Goal: Information Seeking & Learning: Learn about a topic

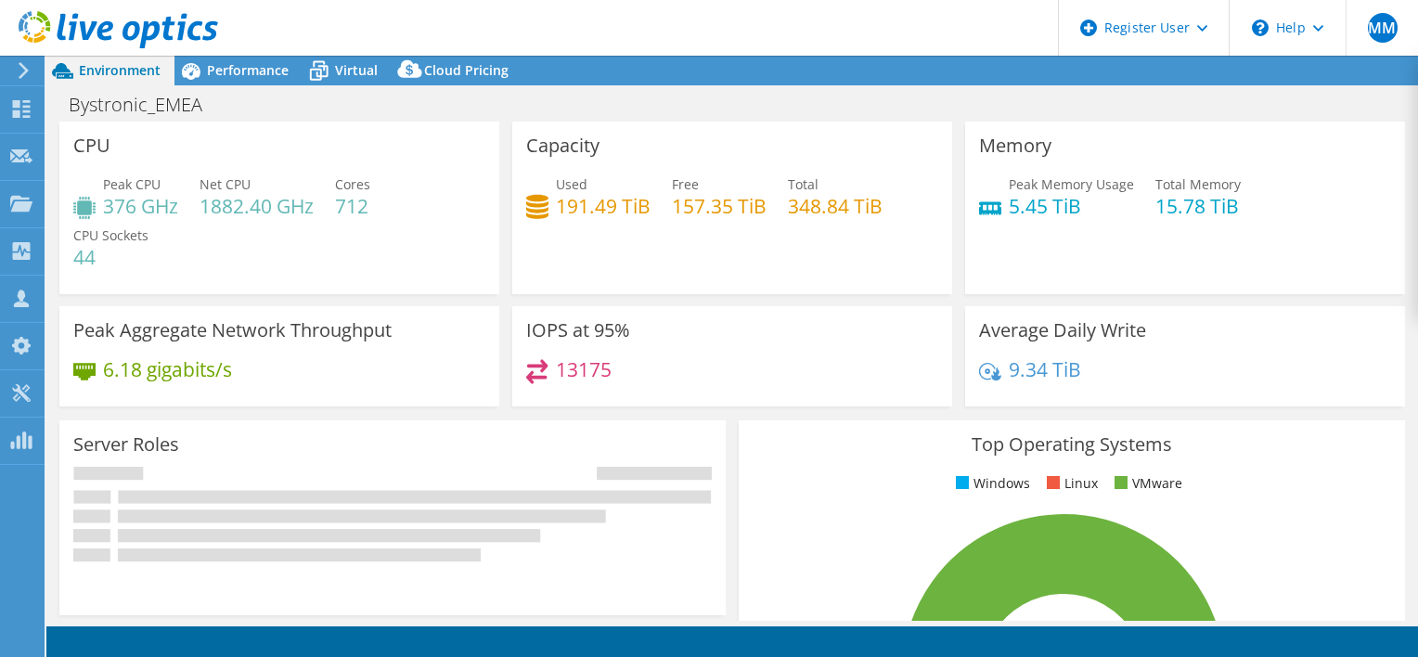
select select "USD"
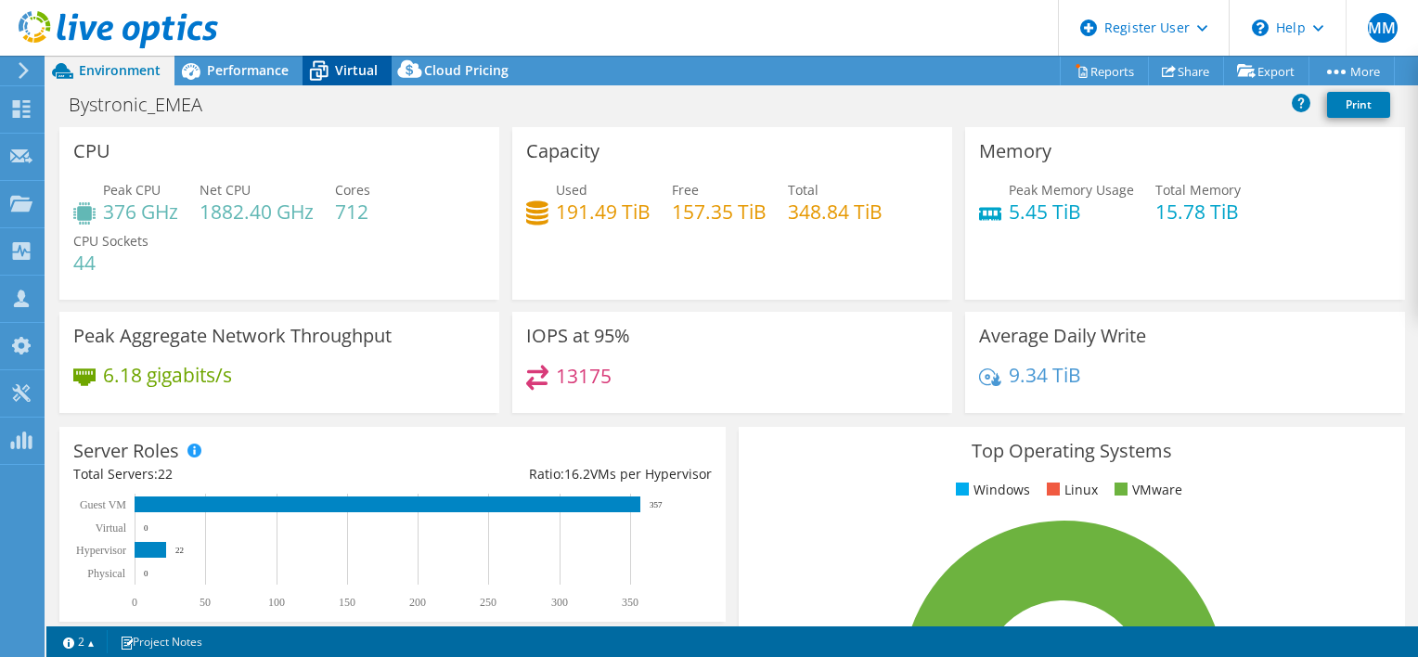
click at [329, 74] on icon at bounding box center [318, 71] width 32 height 32
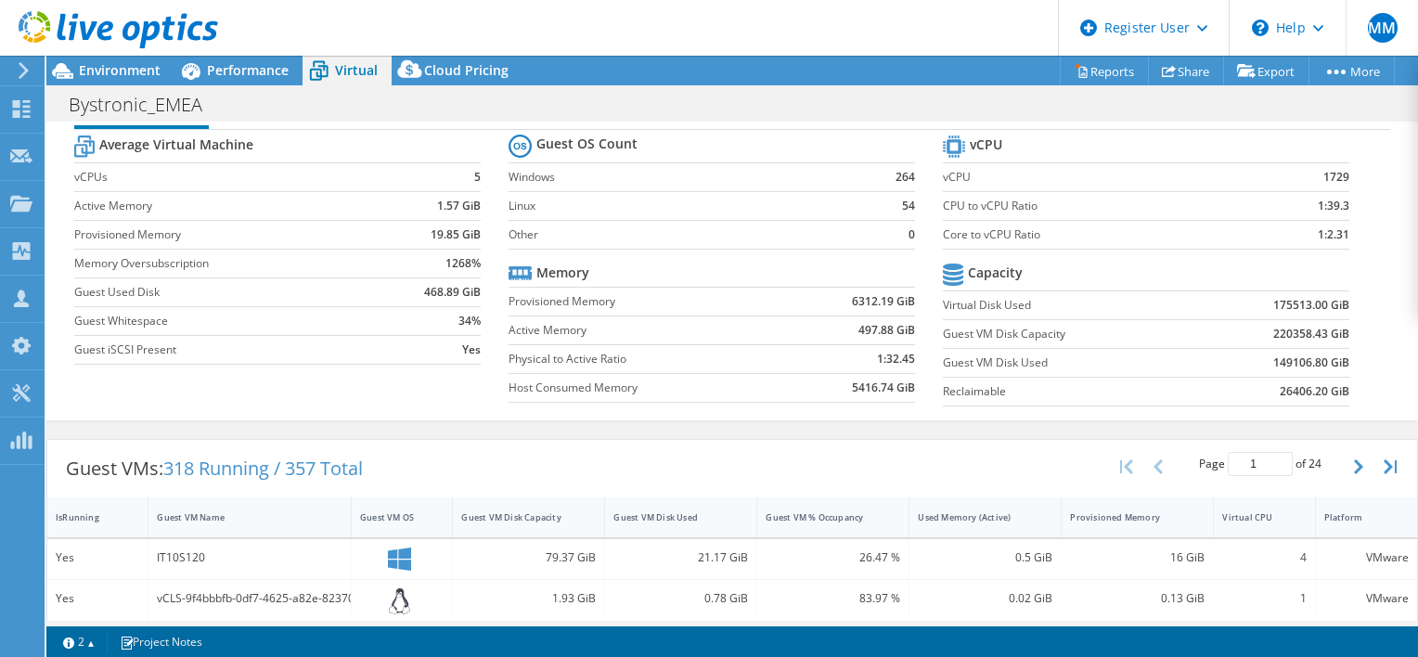
scroll to position [45, 0]
click at [89, 56] on div at bounding box center [109, 31] width 218 height 62
click at [98, 67] on span "Environment" at bounding box center [120, 70] width 82 height 18
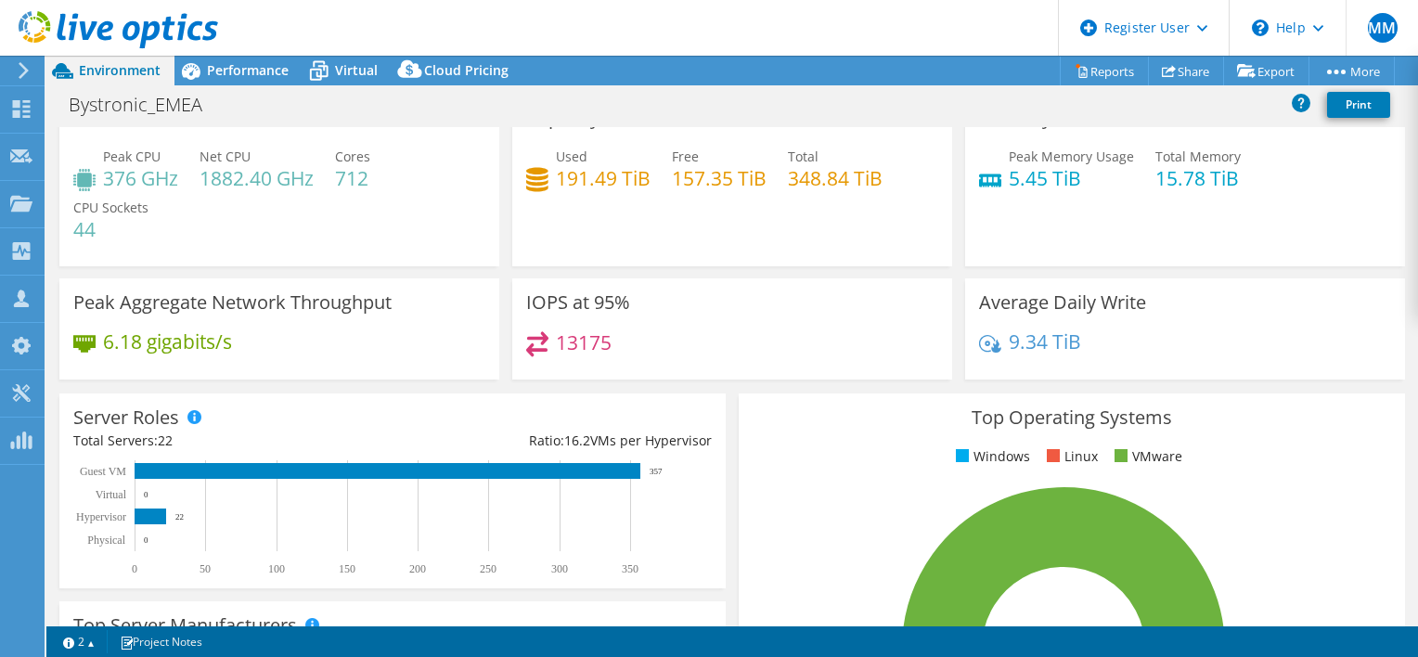
scroll to position [34, 0]
click at [269, 249] on div "Peak CPU 376 GHz Net CPU 1882.40 GHz Cores 712 CPU Sockets 44" at bounding box center [279, 201] width 412 height 111
click at [317, 55] on header "MM Dell User [PERSON_NAME] [PERSON_NAME][EMAIL_ADDRESS][PERSON_NAME][DOMAIN_NAM…" at bounding box center [709, 28] width 1418 height 56
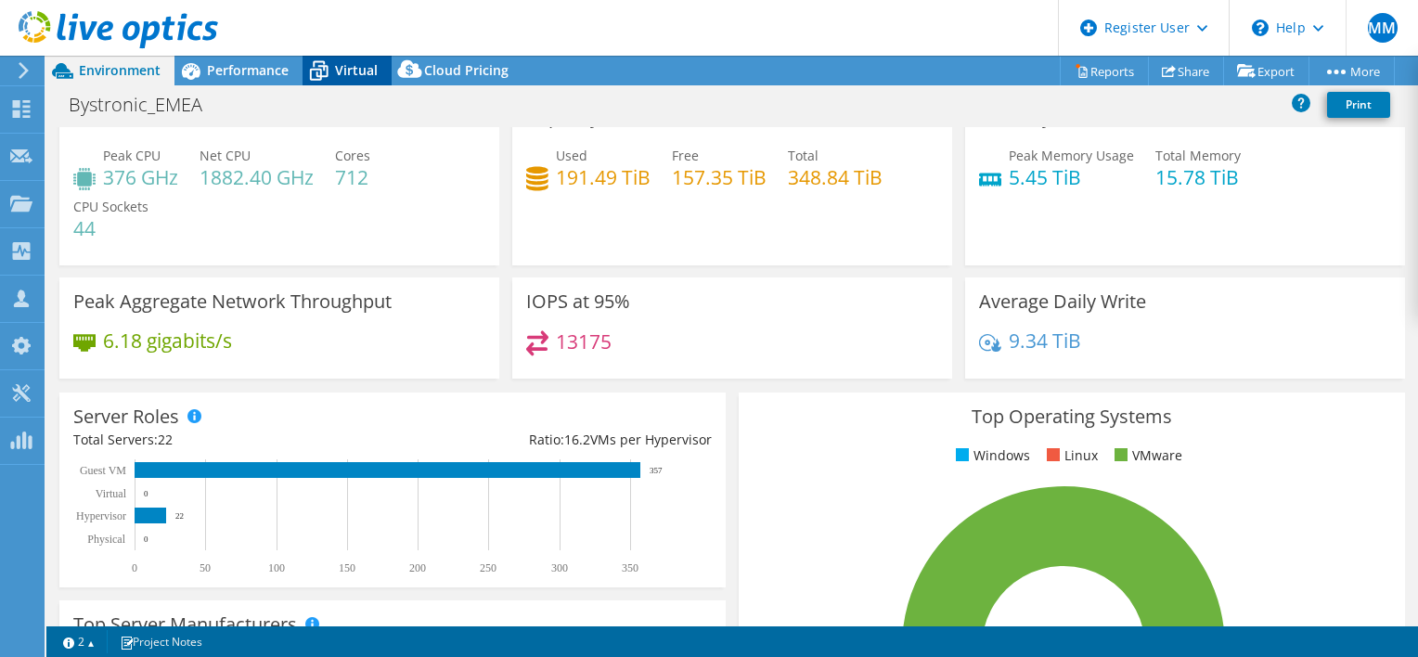
click at [322, 56] on icon at bounding box center [318, 71] width 32 height 32
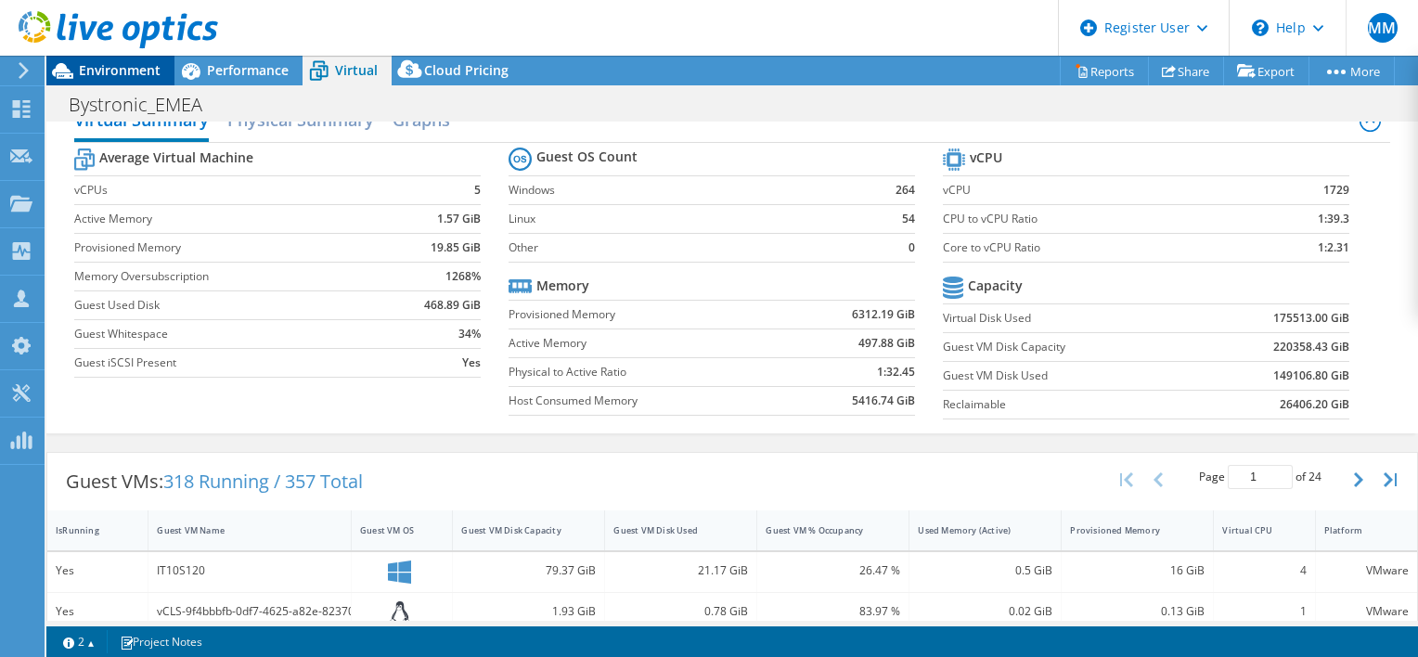
click at [95, 70] on span "Environment" at bounding box center [120, 70] width 82 height 18
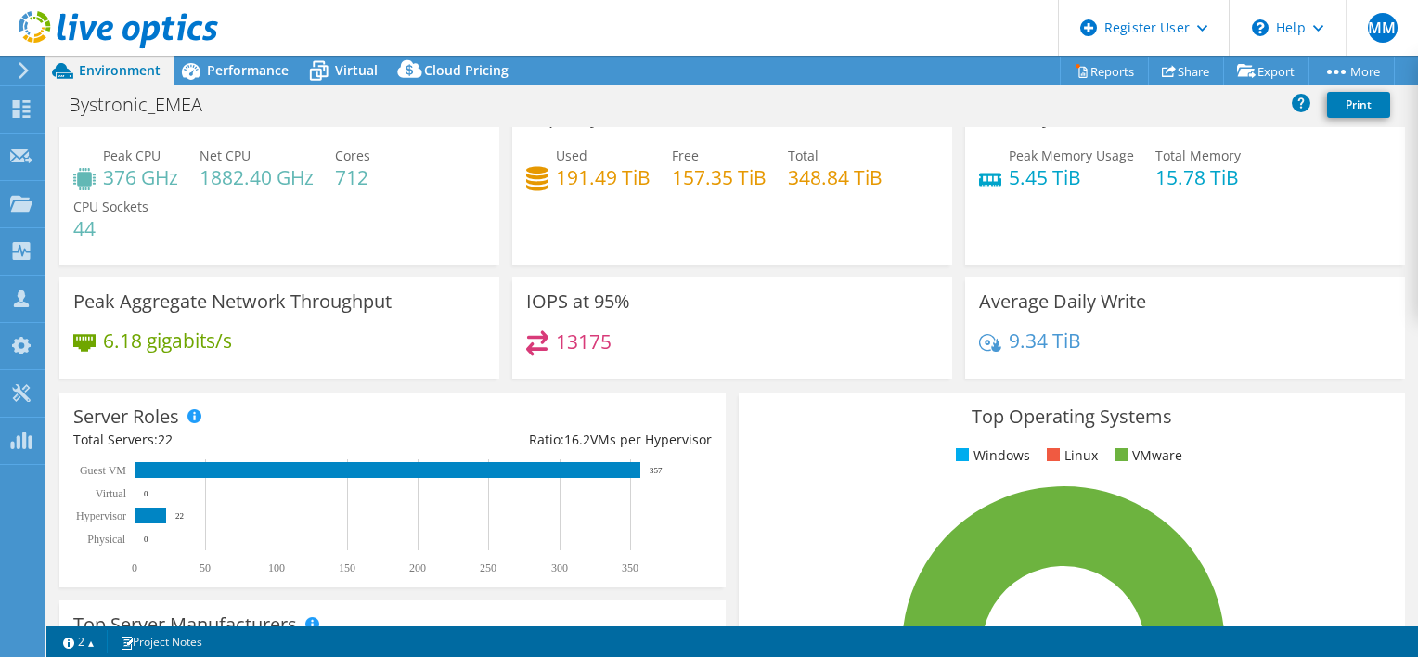
click at [194, 241] on div "Peak CPU 376 GHz Net CPU 1882.40 GHz Cores 712 CPU Sockets 44" at bounding box center [279, 201] width 412 height 111
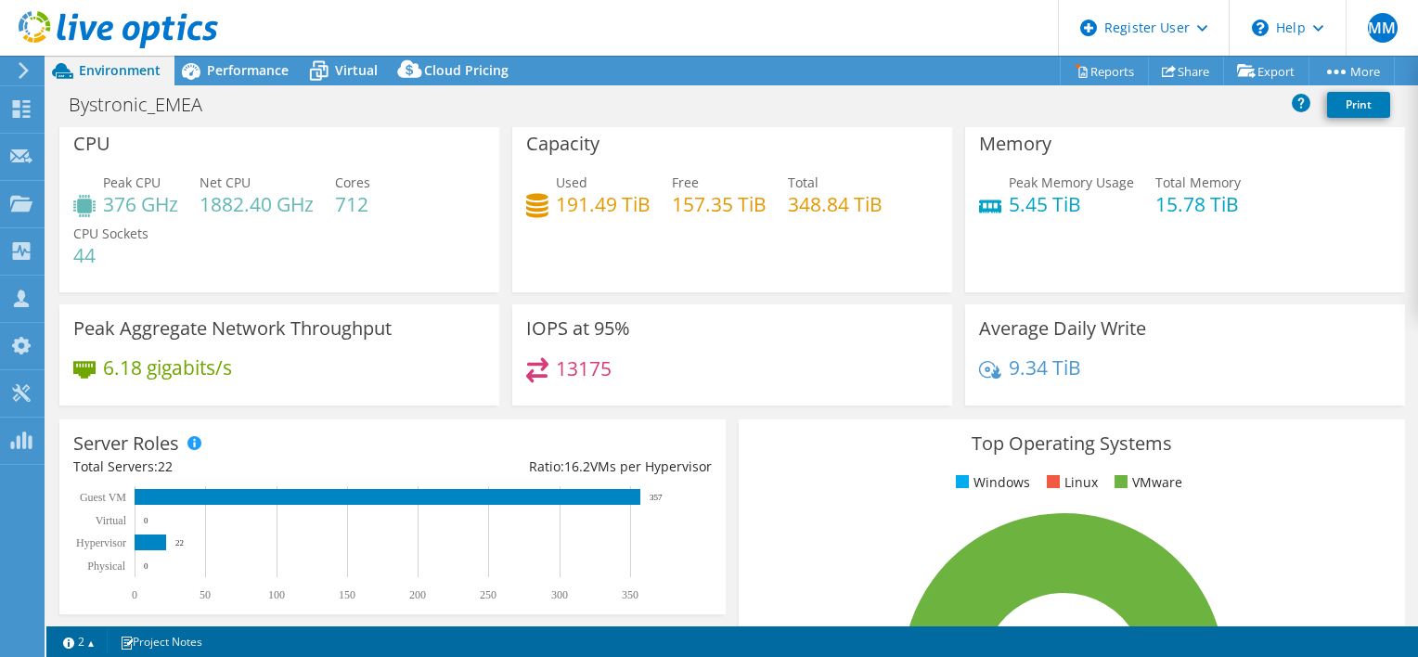
scroll to position [0, 0]
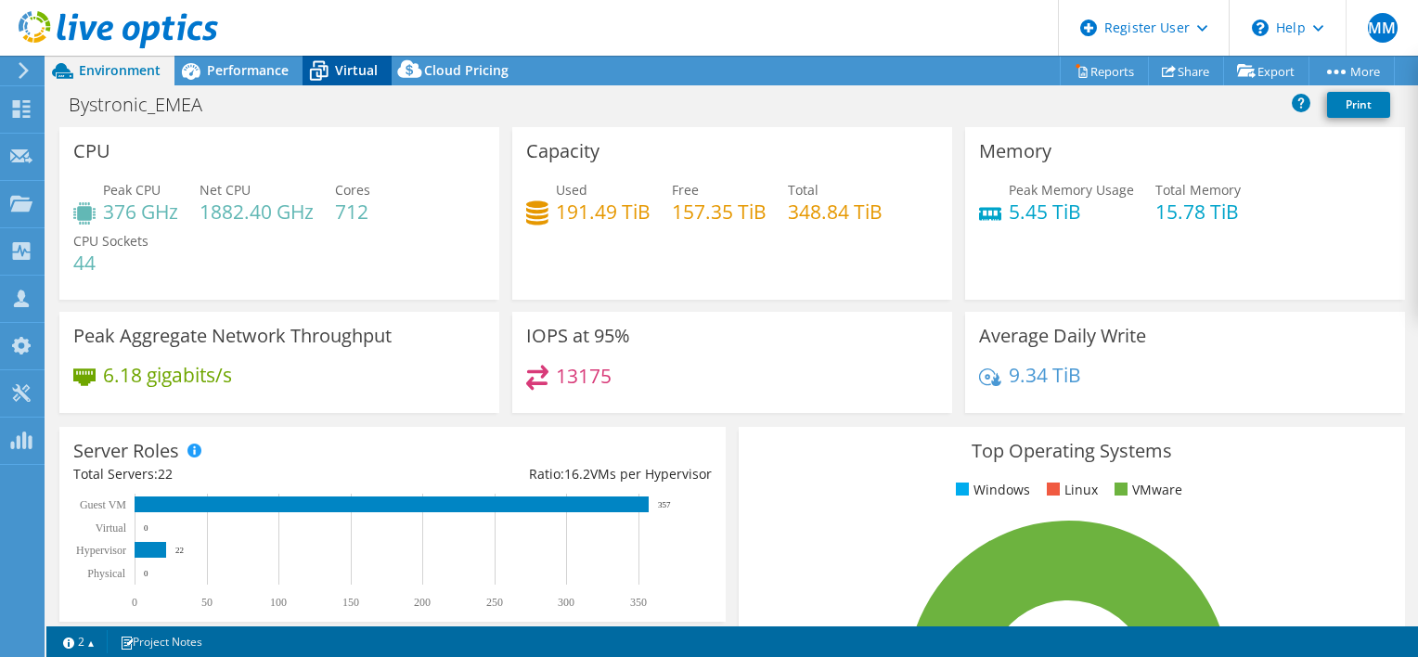
click at [332, 68] on icon at bounding box center [318, 71] width 32 height 32
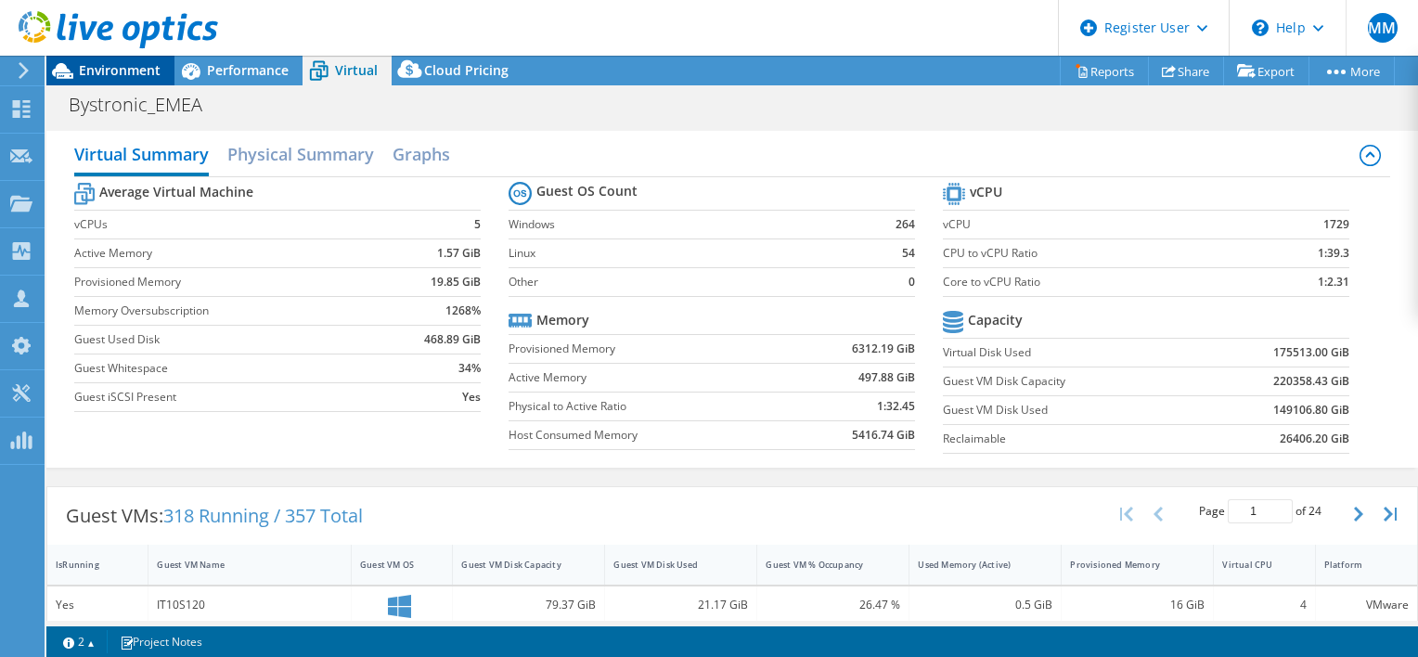
click at [135, 65] on span "Environment" at bounding box center [120, 70] width 82 height 18
